Goal: Task Accomplishment & Management: Use online tool/utility

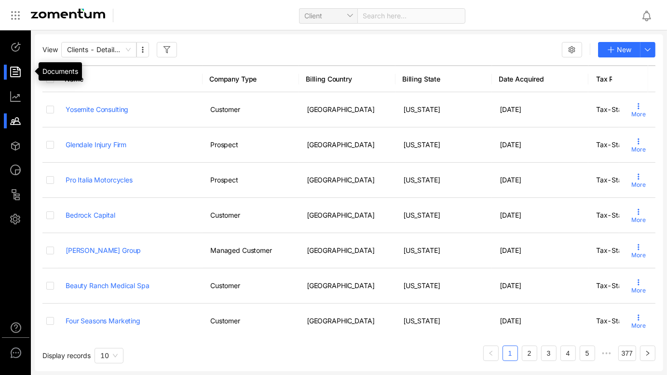
click at [19, 49] on div at bounding box center [20, 47] width 21 height 15
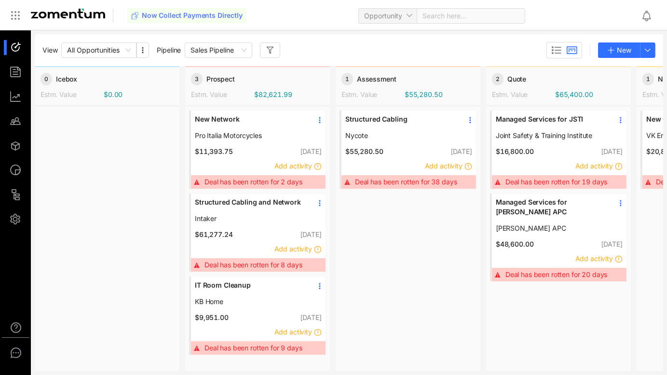
click at [585, 111] on div "Managed Services for JSTI Joint Safety & Training Institute" at bounding box center [559, 127] width 135 height 34
click at [577, 121] on span "Managed Services for JSTI" at bounding box center [551, 119] width 111 height 10
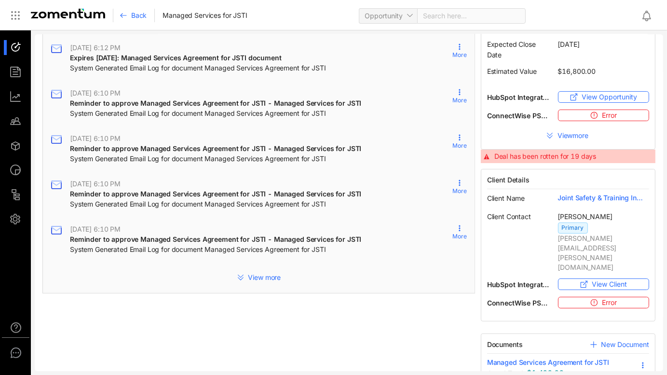
scroll to position [86, 0]
click at [639, 360] on icon at bounding box center [643, 364] width 8 height 8
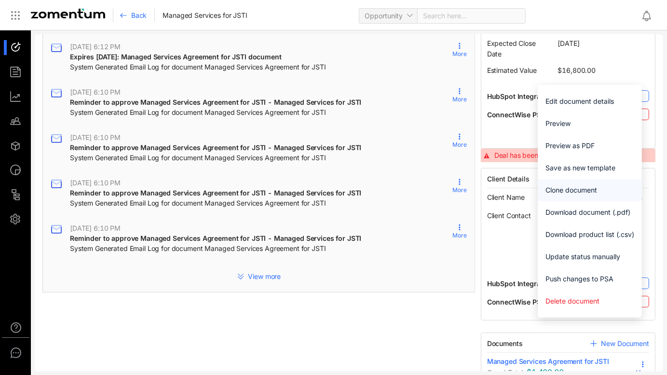
click at [591, 191] on span "Clone document" at bounding box center [590, 190] width 89 height 11
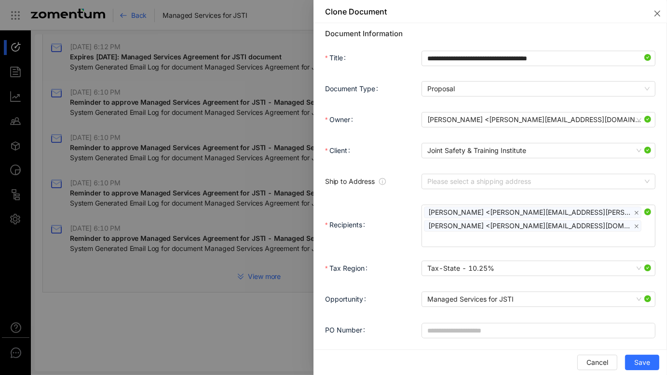
scroll to position [0, 0]
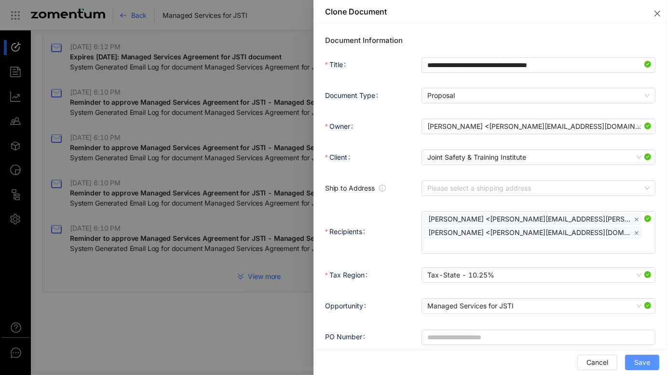
click at [637, 365] on span "Save" at bounding box center [642, 362] width 16 height 11
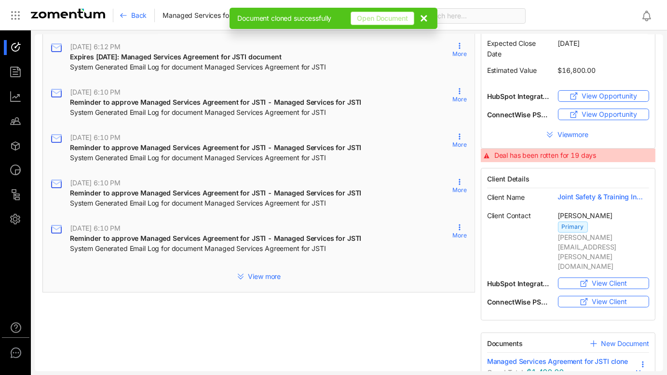
click at [403, 18] on span "Open Document" at bounding box center [382, 19] width 51 height 10
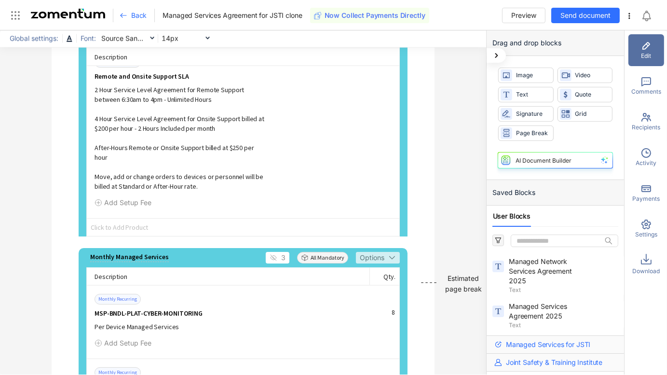
scroll to position [5752, 0]
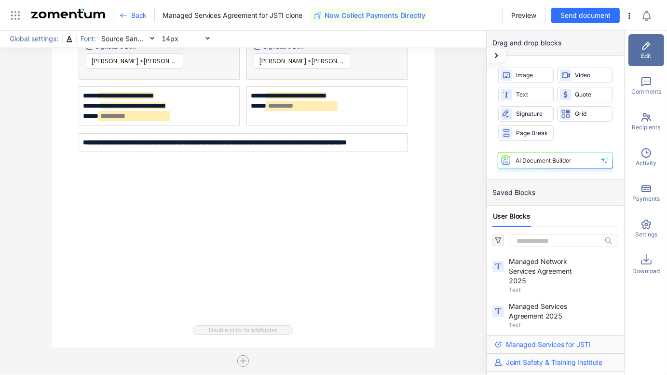
click at [253, 365] on div at bounding box center [243, 361] width 383 height 12
click at [239, 363] on icon "button" at bounding box center [243, 361] width 8 height 8
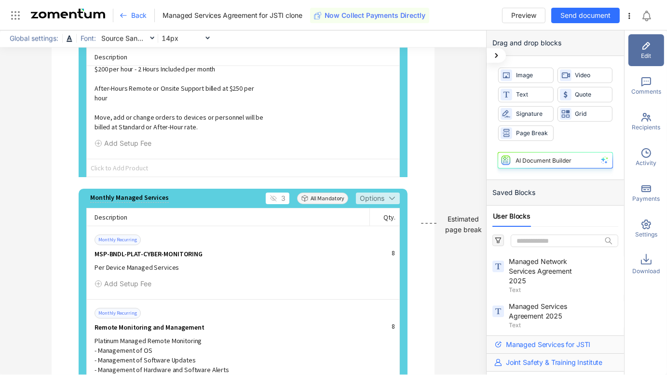
scroll to position [1457, 0]
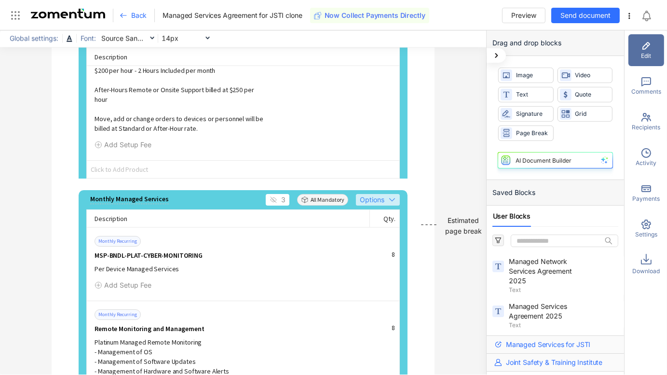
click at [386, 194] on button "Options" at bounding box center [378, 200] width 44 height 12
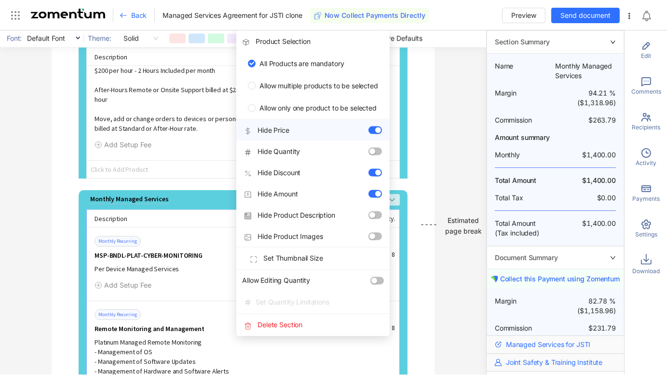
click at [370, 126] on label "Hide Price" at bounding box center [313, 130] width 138 height 10
click at [370, 126] on button "Hide Price" at bounding box center [376, 130] width 14 height 8
click at [369, 131] on button "Hide Price" at bounding box center [376, 130] width 14 height 8
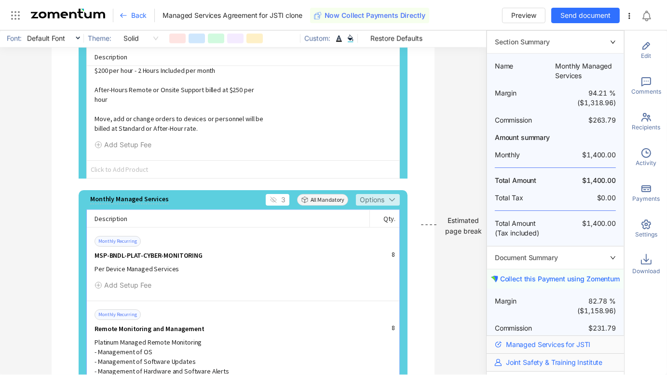
click at [202, 211] on div "Description" at bounding box center [228, 218] width 283 height 17
click at [373, 194] on span "Options" at bounding box center [372, 199] width 25 height 11
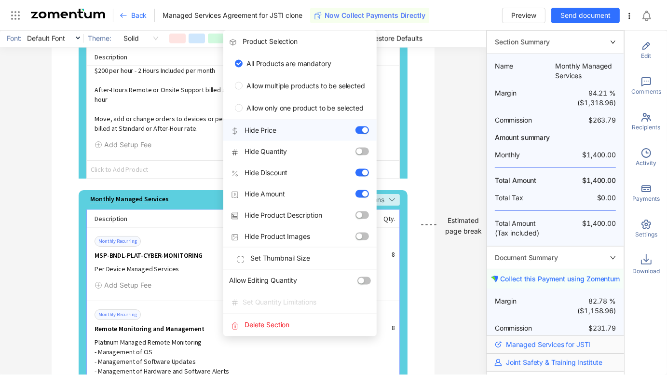
click at [363, 131] on div "button" at bounding box center [365, 130] width 6 height 6
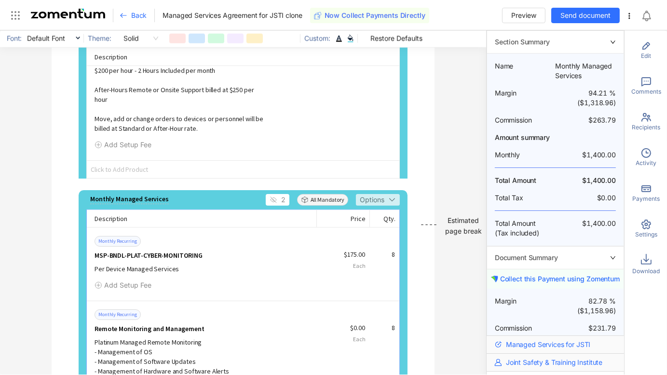
click at [428, 177] on div "Onboarding Add Description 2 All Mandatory Options Description Disc. Amount Use…" at bounding box center [243, 368] width 383 height 1200
